Goal: Transaction & Acquisition: Purchase product/service

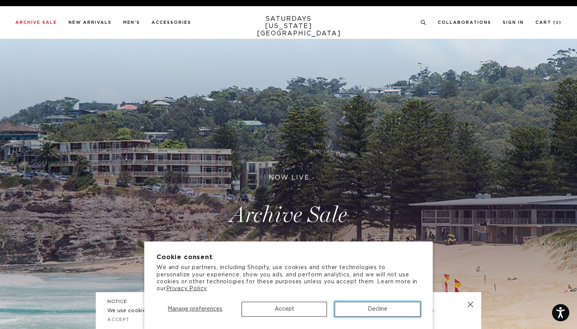
click at [372, 311] on button "Decline" at bounding box center [377, 309] width 86 height 15
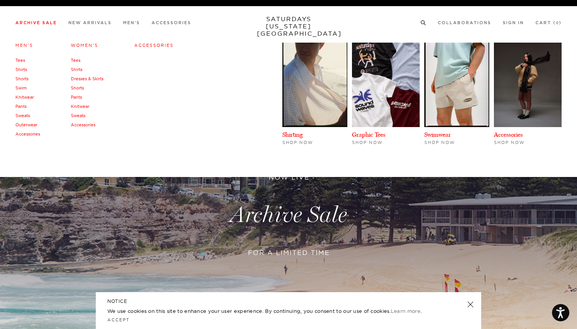
click at [45, 25] on link "Archive Sale" at bounding box center [36, 23] width 42 height 4
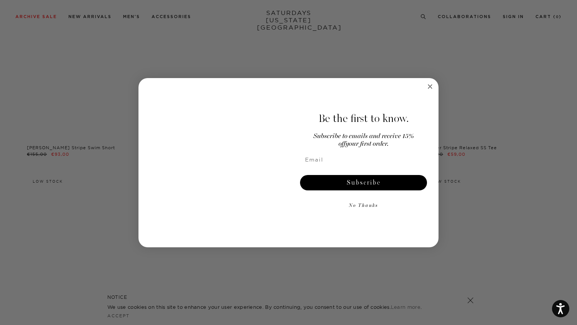
scroll to position [1421, 0]
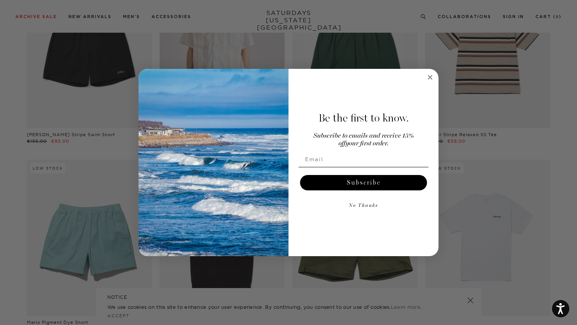
click at [429, 80] on circle "Close dialog" at bounding box center [430, 77] width 9 height 9
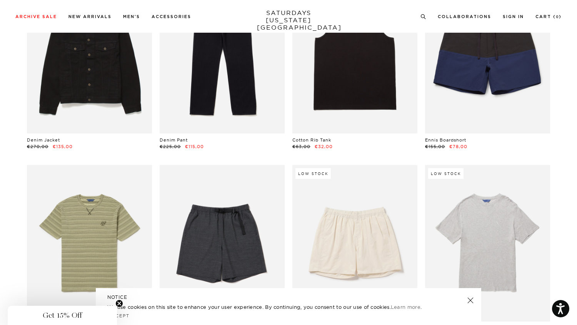
scroll to position [818, 0]
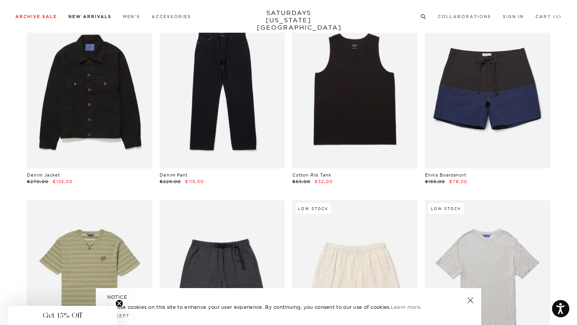
click at [87, 17] on link "New Arrivals" at bounding box center [89, 17] width 43 height 4
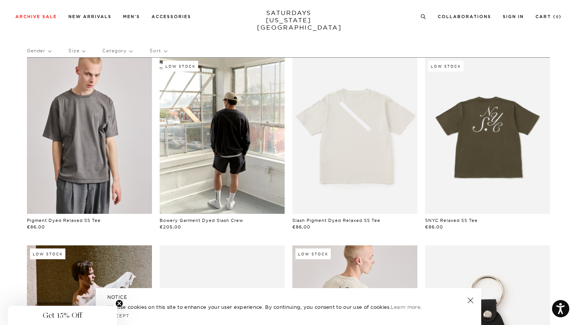
scroll to position [160, 0]
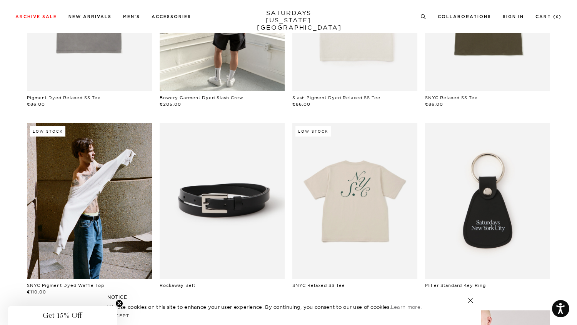
click at [369, 193] on link at bounding box center [354, 201] width 125 height 156
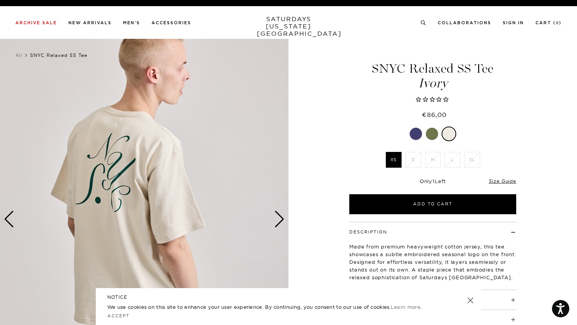
click at [274, 217] on div "Next slide" at bounding box center [279, 219] width 10 height 17
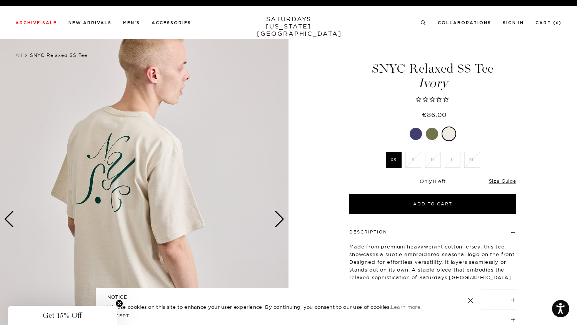
click at [274, 217] on div "Next slide" at bounding box center [279, 219] width 10 height 17
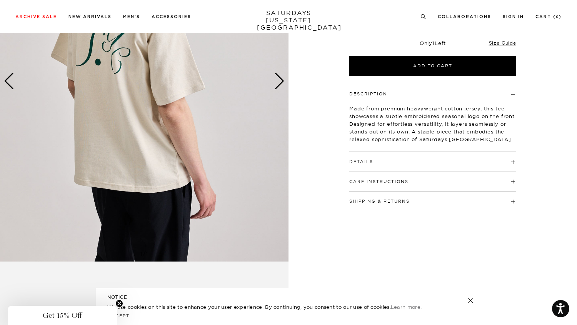
scroll to position [151, 0]
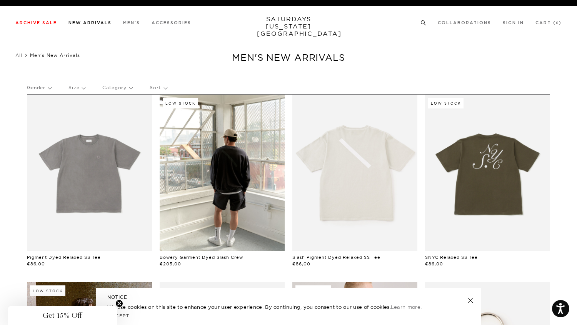
click at [91, 22] on link "New Arrivals" at bounding box center [89, 23] width 43 height 4
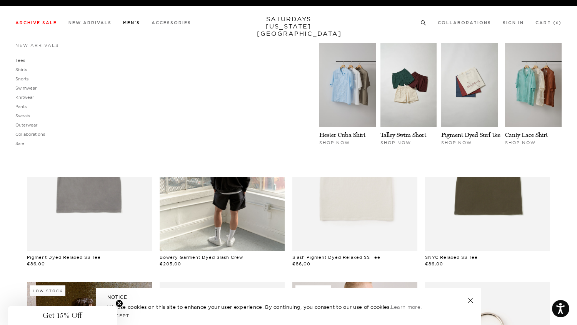
click at [20, 60] on link "Tees" at bounding box center [20, 60] width 10 height 5
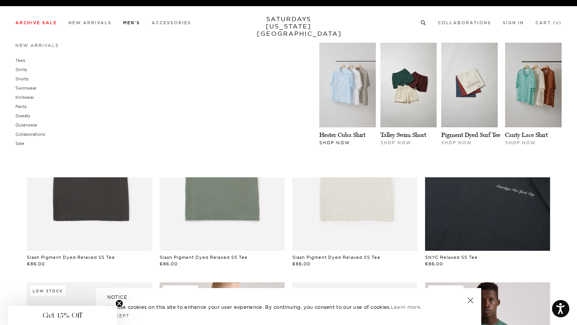
click at [364, 94] on img at bounding box center [347, 85] width 57 height 85
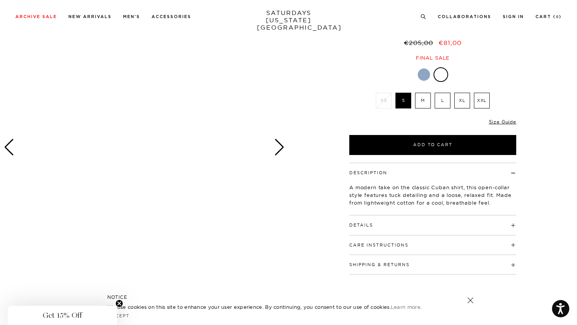
scroll to position [60, 0]
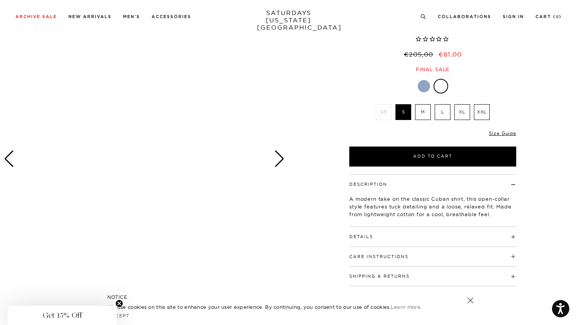
click at [284, 155] on div "Next slide" at bounding box center [279, 158] width 10 height 17
click at [283, 163] on div "Next slide" at bounding box center [279, 158] width 10 height 17
click at [428, 113] on label "M" at bounding box center [423, 112] width 16 height 16
click at [0, 0] on input "M" at bounding box center [0, 0] width 0 height 0
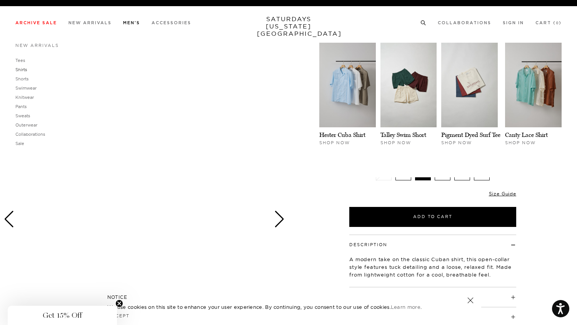
click at [26, 71] on link "Shirts" at bounding box center [21, 69] width 12 height 5
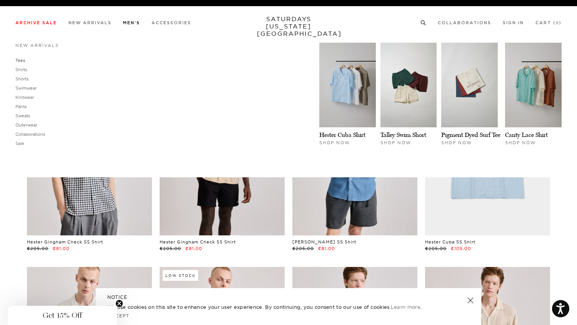
click at [22, 63] on link "Tees" at bounding box center [20, 60] width 10 height 5
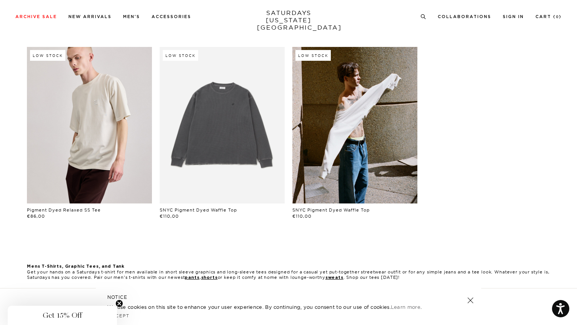
scroll to position [517, 0]
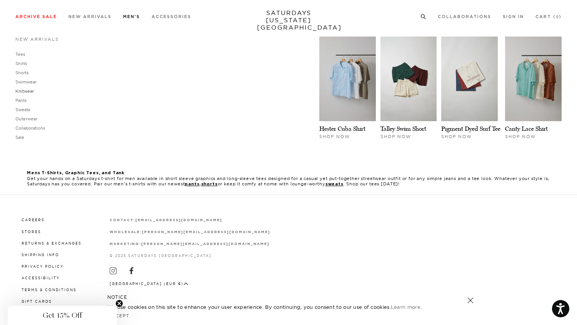
click at [30, 92] on link "Knitwear" at bounding box center [24, 90] width 18 height 5
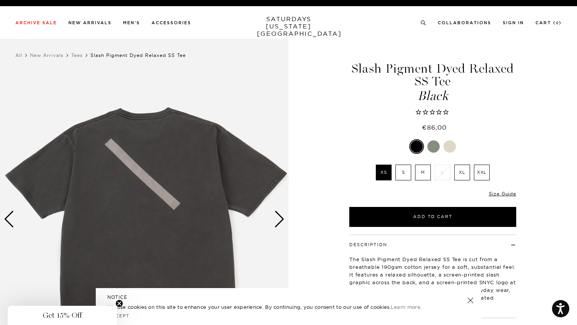
click at [277, 221] on div "Next slide" at bounding box center [279, 219] width 10 height 17
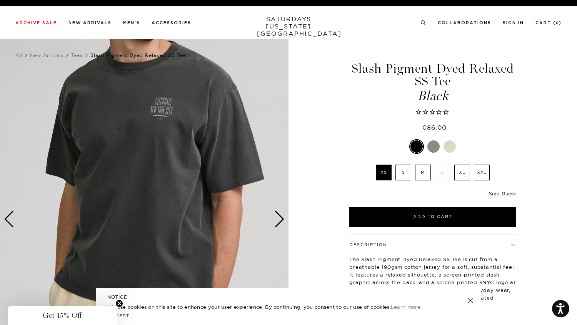
click at [277, 221] on div "Next slide" at bounding box center [279, 219] width 10 height 17
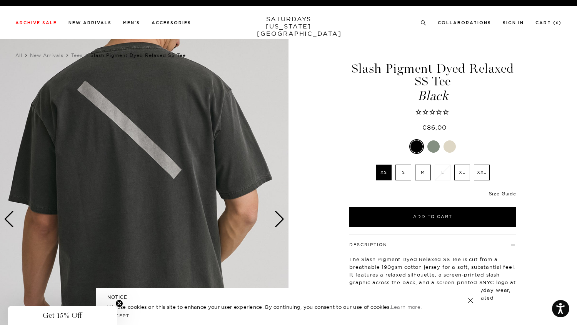
click at [277, 221] on div "Next slide" at bounding box center [279, 219] width 10 height 17
